Goal: Transaction & Acquisition: Purchase product/service

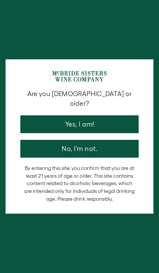
click at [100, 119] on button "Yes, I am!" at bounding box center [79, 124] width 119 height 18
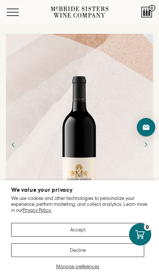
click at [148, 150] on icon "Next" at bounding box center [146, 144] width 11 height 11
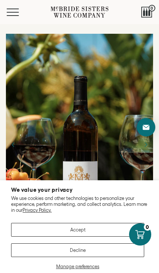
click at [112, 225] on button "Accept" at bounding box center [77, 230] width 133 height 14
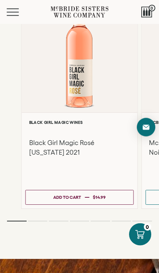
scroll to position [1255, 0]
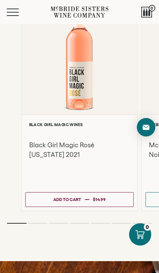
click at [19, 9] on span "Mobile Menu Trigger" at bounding box center [13, 9] width 12 height 1
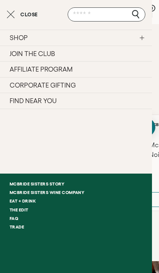
click at [33, 36] on link "SHOP" at bounding box center [76, 38] width 152 height 16
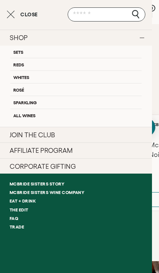
click at [76, 64] on link "Reds" at bounding box center [76, 64] width 132 height 13
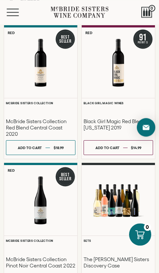
scroll to position [47, 0]
click at [39, 119] on h3 "McBride Sisters Collection Red Blend Central Coast 2020" at bounding box center [41, 127] width 70 height 19
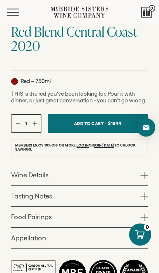
scroll to position [275, 0]
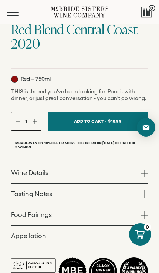
click at [42, 183] on link "Wine Details" at bounding box center [79, 172] width 137 height 21
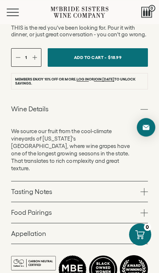
scroll to position [346, 0]
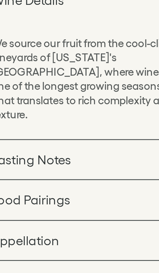
click at [27, 174] on link "Tasting Notes" at bounding box center [79, 184] width 137 height 21
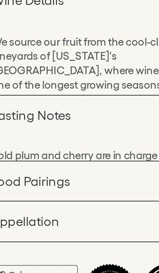
scroll to position [333, 0]
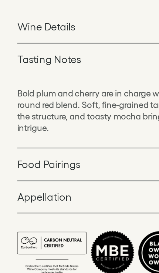
click at [43, 91] on link "Wine Details" at bounding box center [79, 101] width 137 height 21
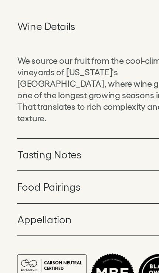
scroll to position [346, 0]
